Goal: Information Seeking & Learning: Learn about a topic

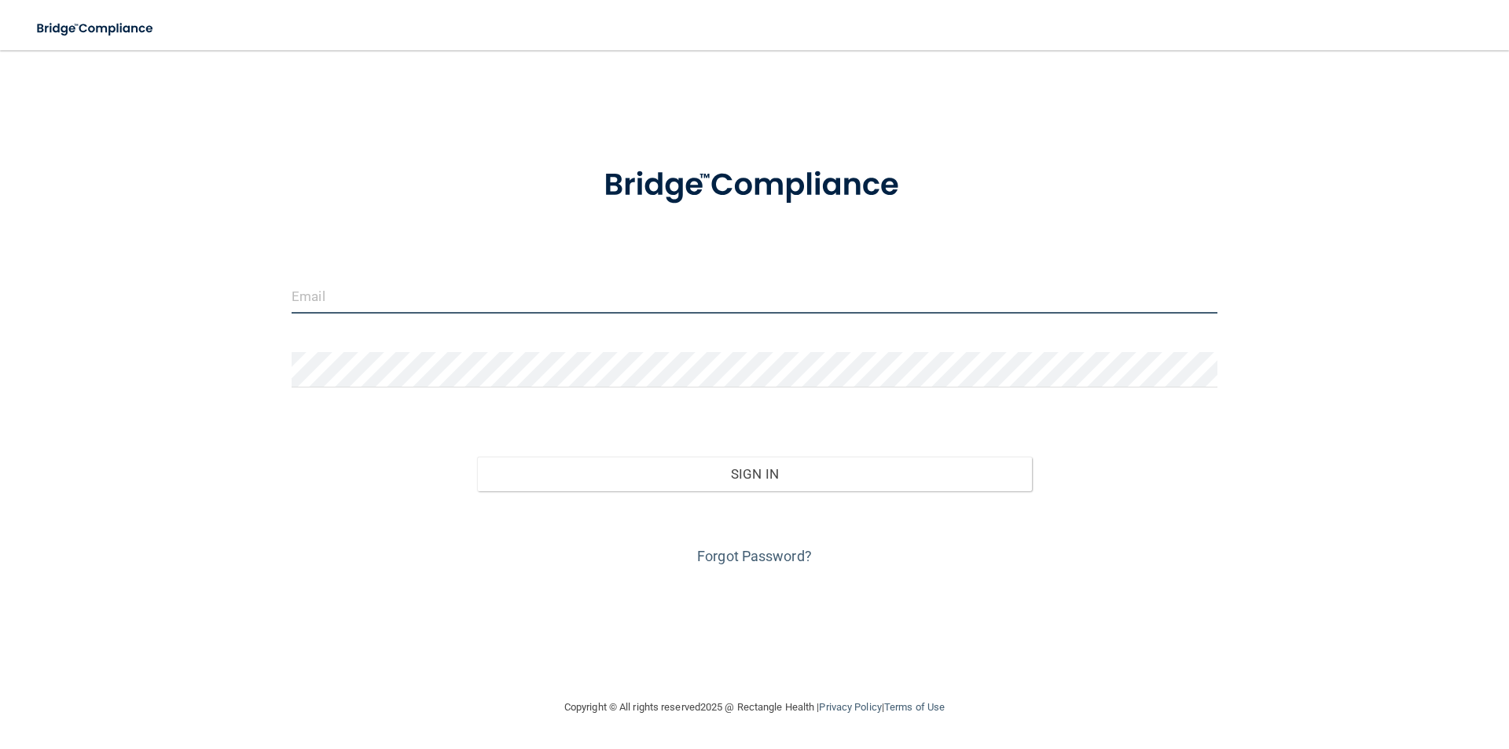
click at [428, 296] on input "email" at bounding box center [755, 295] width 926 height 35
type input "[EMAIL_ADDRESS][DOMAIN_NAME]"
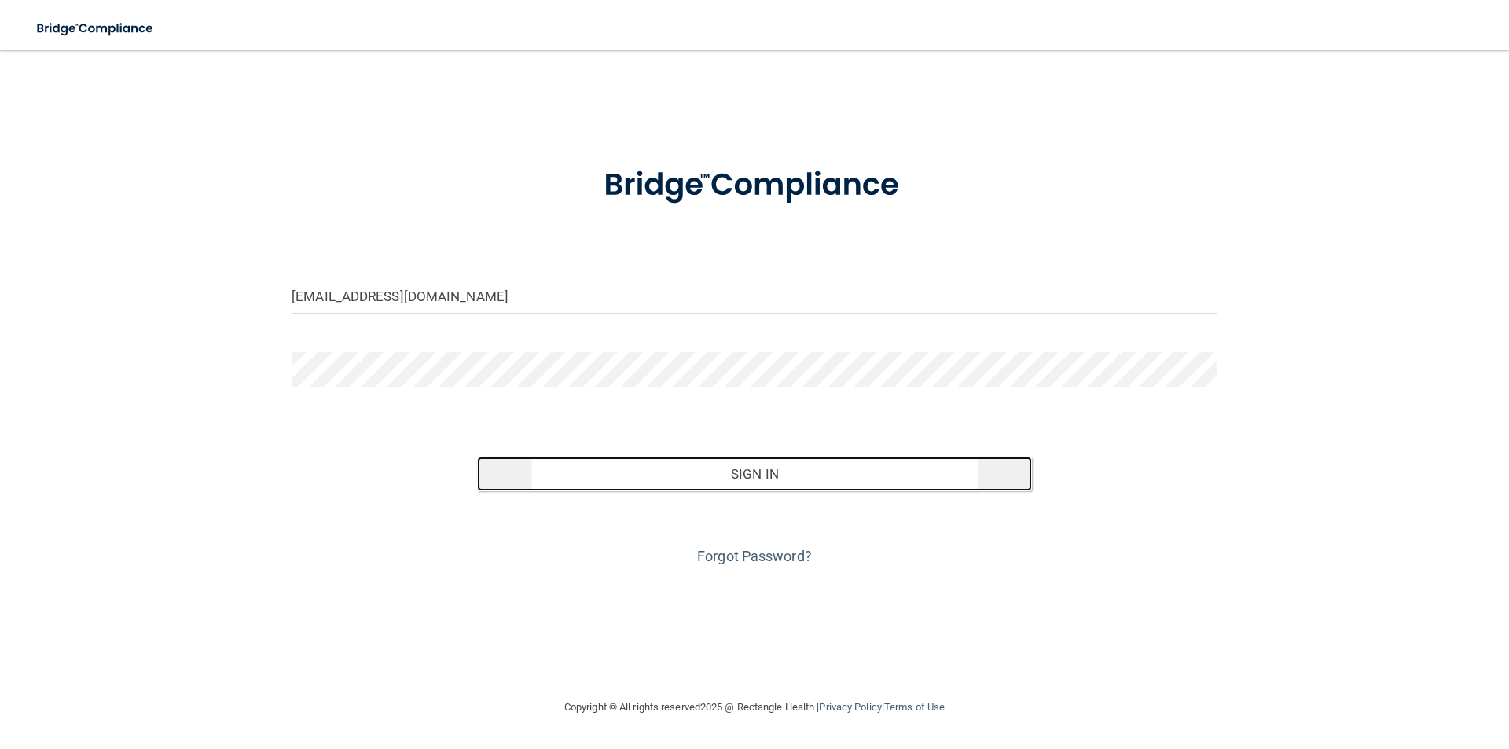
click at [718, 487] on button "Sign In" at bounding box center [755, 474] width 556 height 35
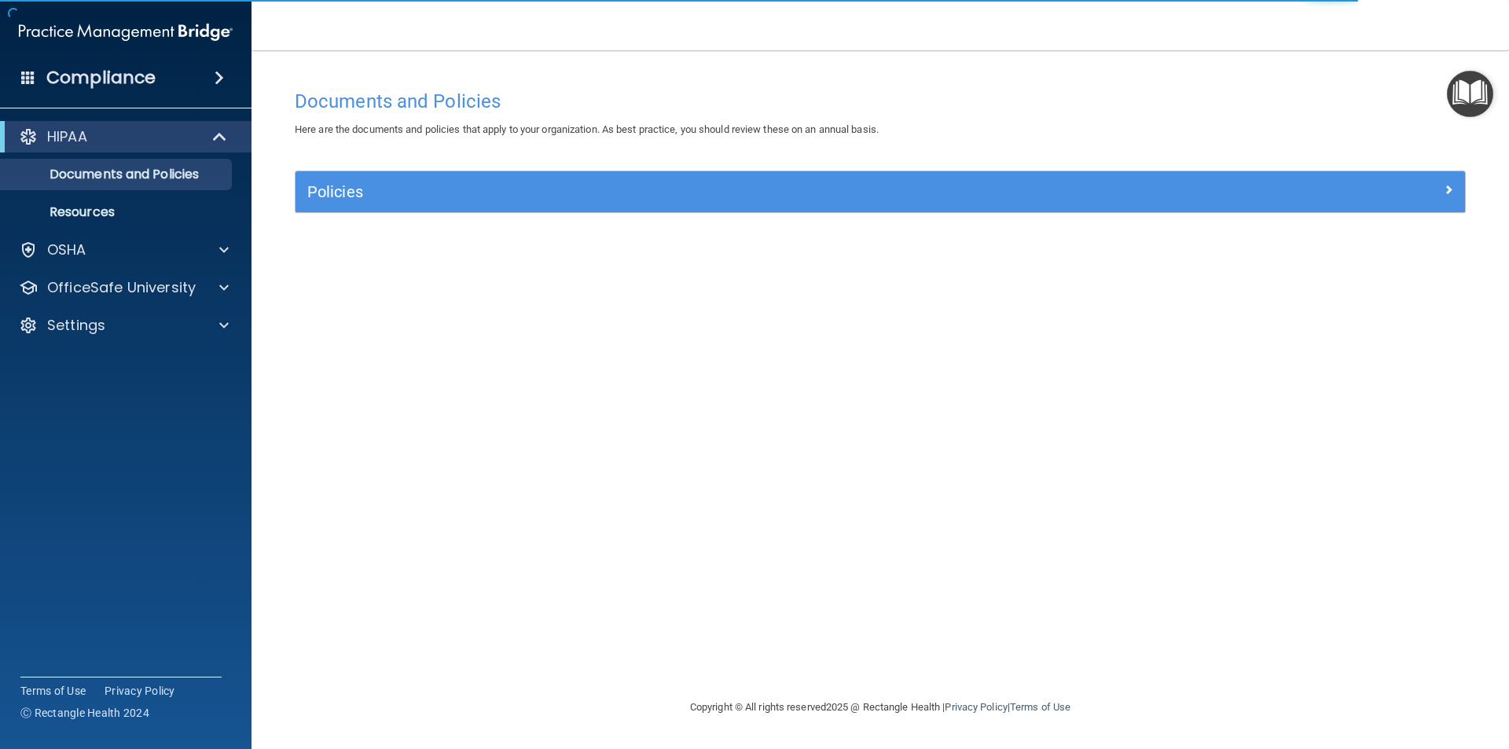
click at [200, 266] on div "HIPAA Documents and Policies Report an Incident Business Associates Emergency P…" at bounding box center [126, 234] width 252 height 239
click at [199, 252] on div "OSHA" at bounding box center [104, 250] width 195 height 19
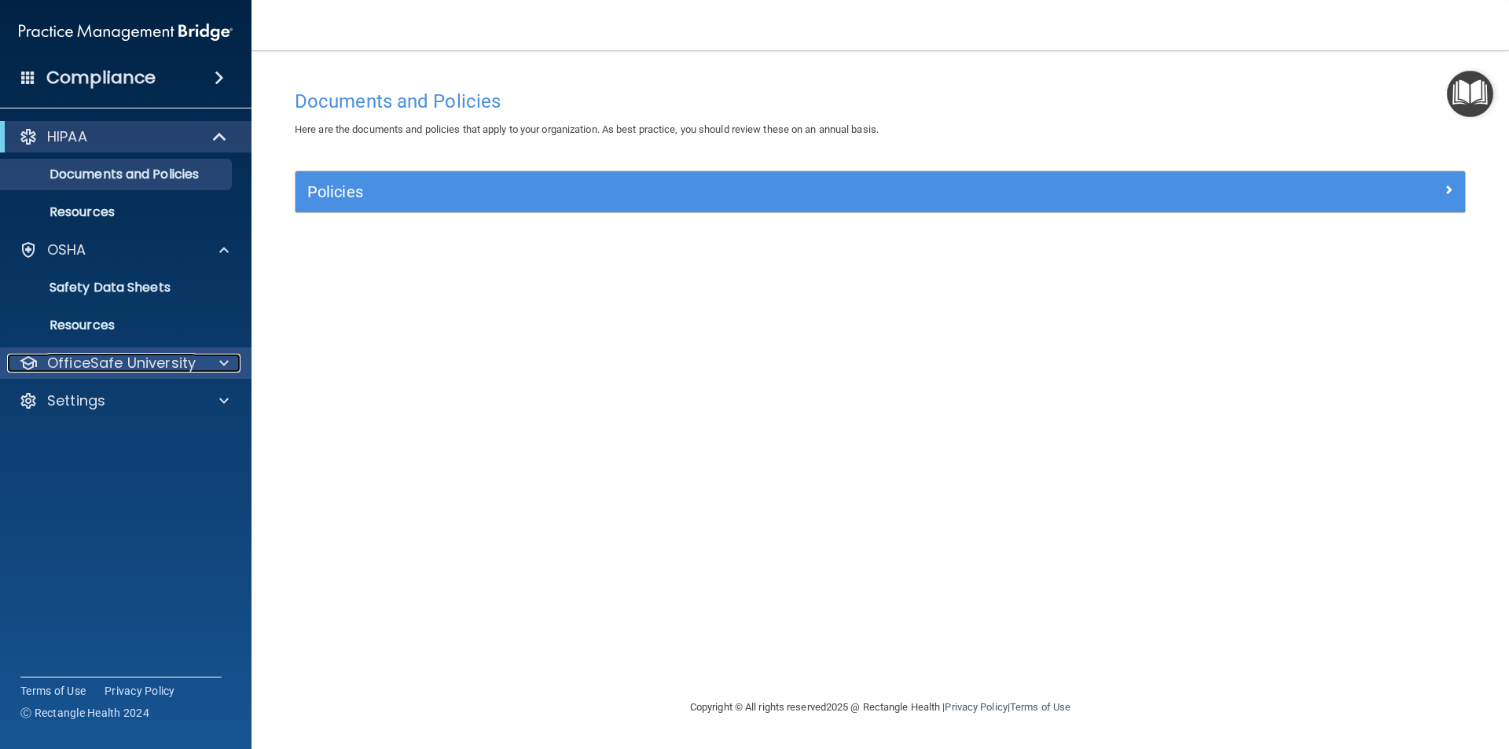
click at [122, 362] on p "OfficeSafe University" at bounding box center [121, 363] width 149 height 19
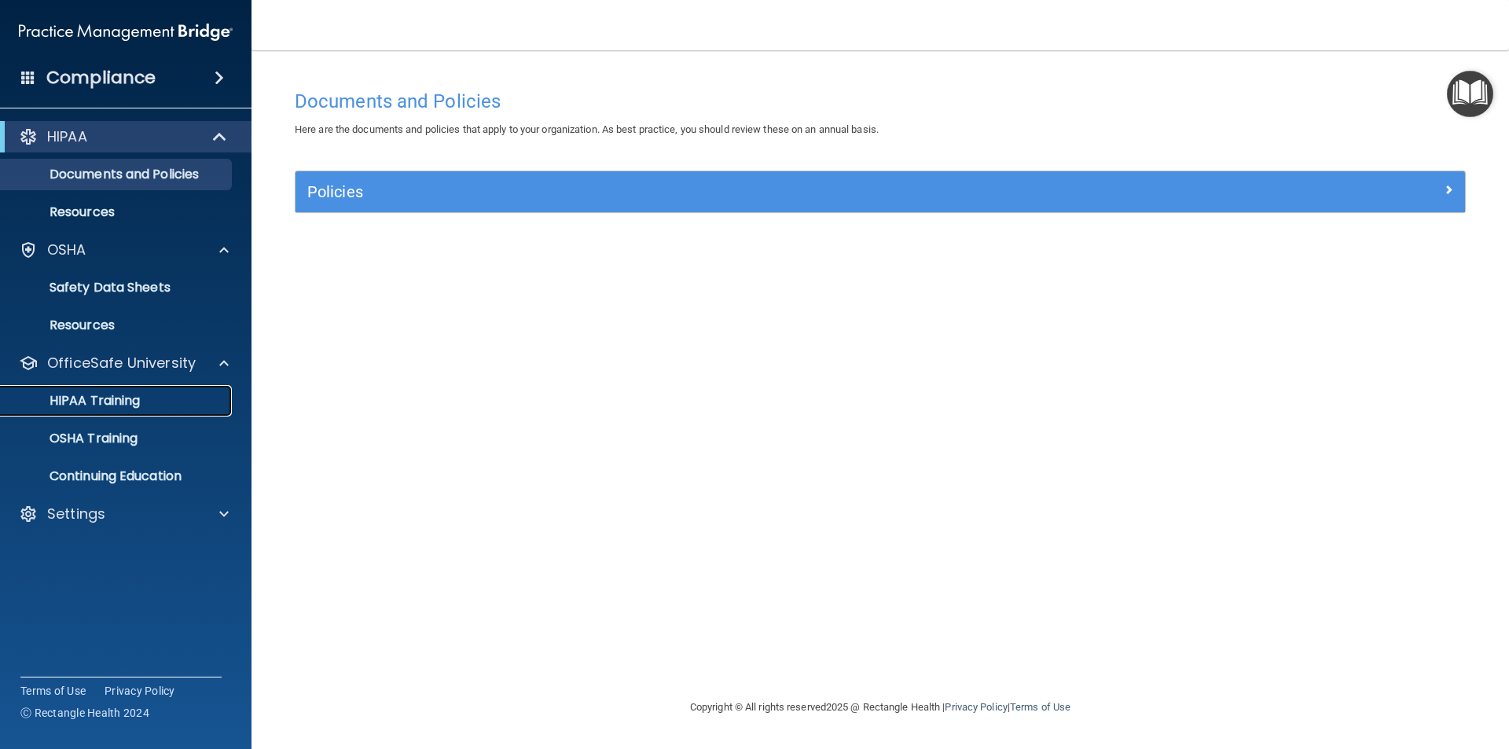
click at [118, 401] on p "HIPAA Training" at bounding box center [75, 401] width 130 height 16
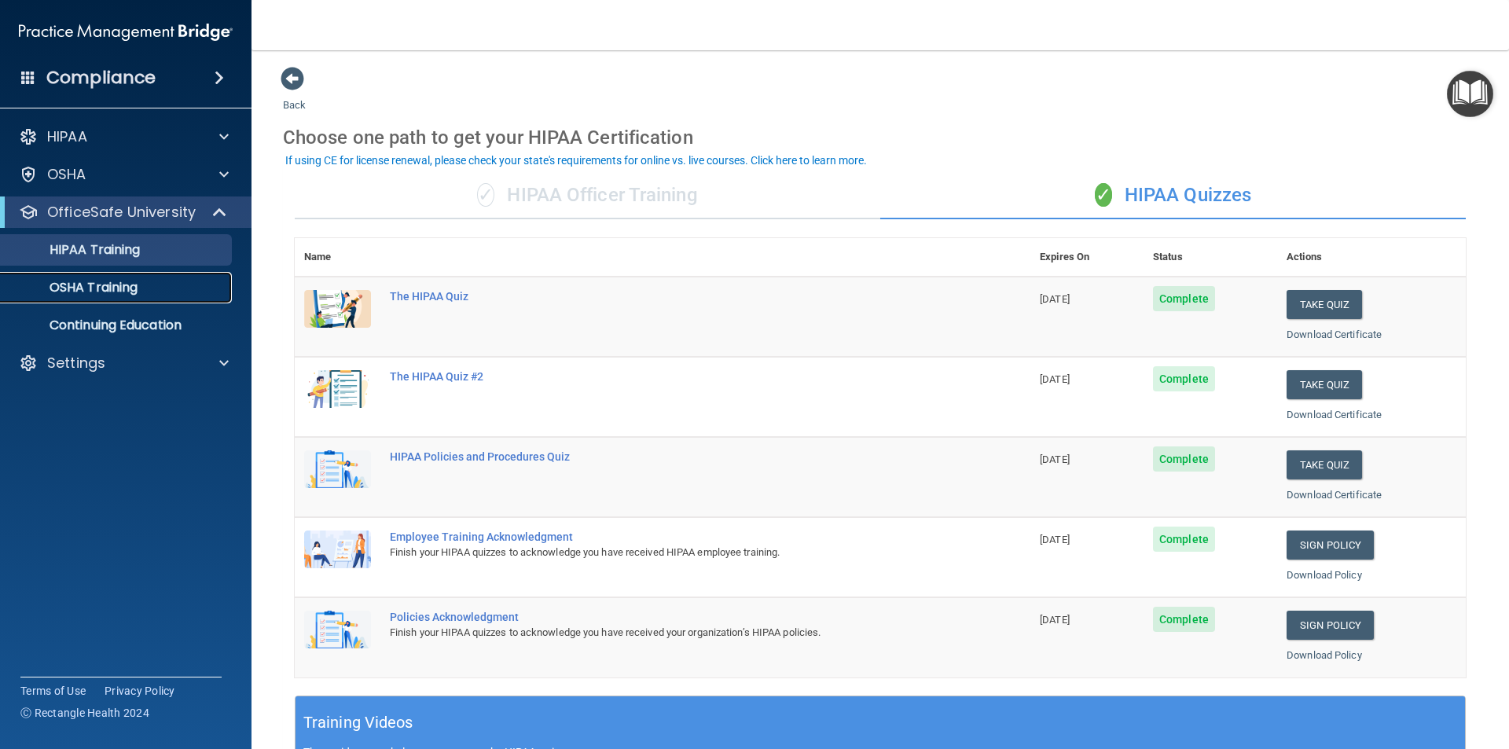
click at [131, 282] on p "OSHA Training" at bounding box center [73, 288] width 127 height 16
